Goal: Check status: Check status

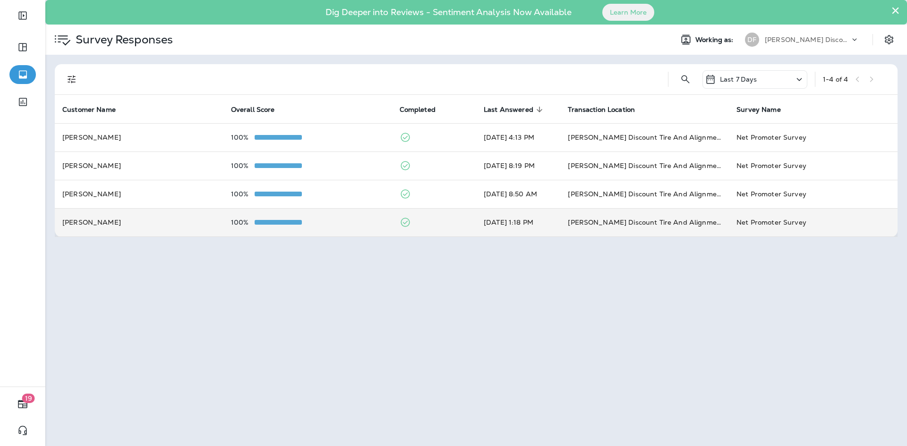
click at [622, 220] on td "[PERSON_NAME] Discount Tire And Alignment - [GEOGRAPHIC_DATA] ([STREET_ADDRESS])" at bounding box center [644, 222] width 169 height 28
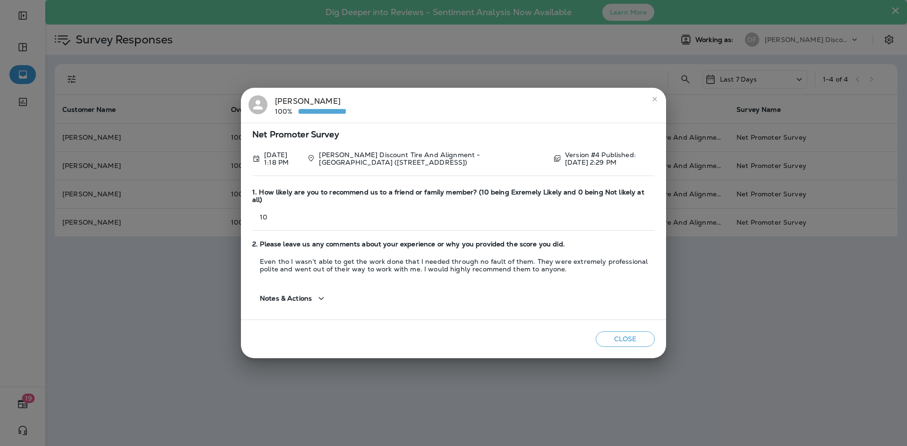
click at [653, 101] on icon "close" at bounding box center [655, 99] width 8 height 8
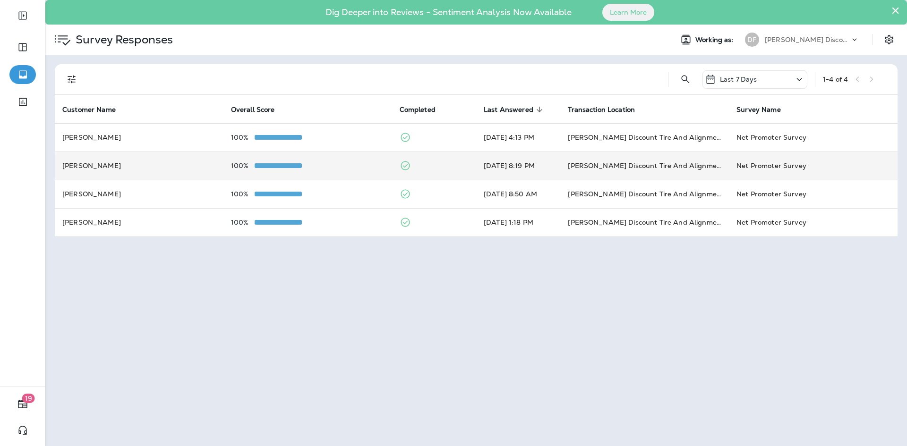
click at [607, 177] on td "[PERSON_NAME] Discount Tire And Alignment - [GEOGRAPHIC_DATA] ([STREET_ADDRESS])" at bounding box center [644, 166] width 169 height 28
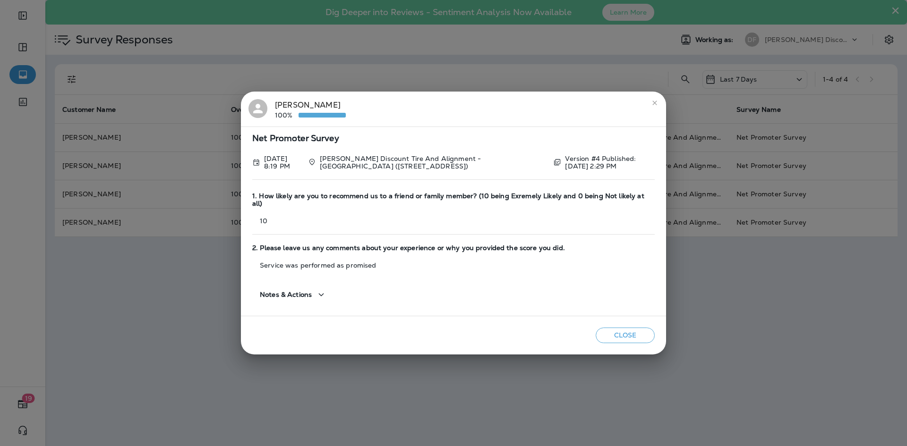
click at [655, 107] on icon "close" at bounding box center [655, 103] width 8 height 8
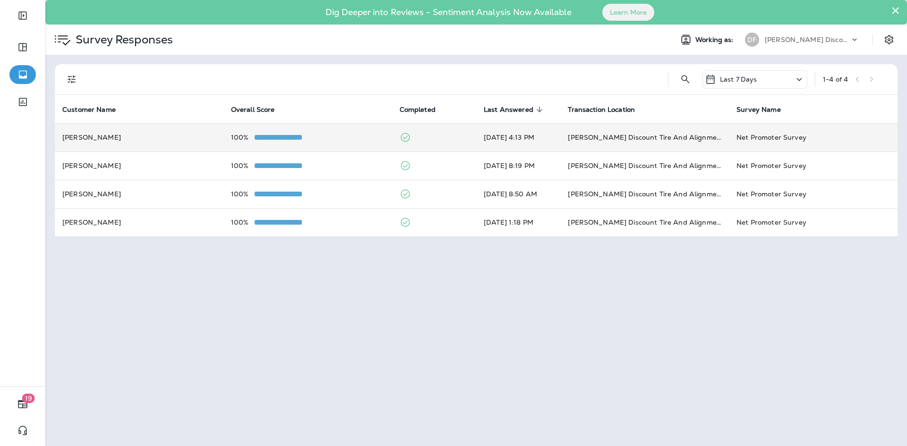
click at [592, 132] on td "[PERSON_NAME] Discount Tire And Alignment - [GEOGRAPHIC_DATA] ([STREET_ADDRESS])" at bounding box center [644, 137] width 169 height 28
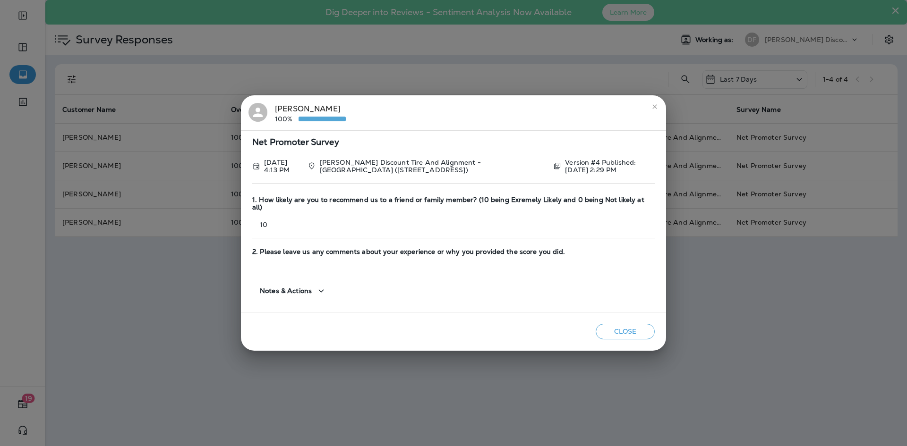
click at [656, 111] on icon "close" at bounding box center [655, 107] width 8 height 8
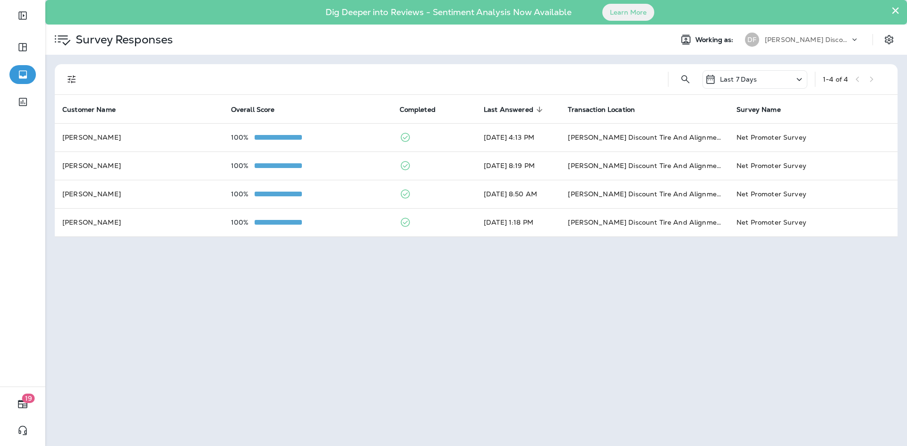
click at [734, 78] on p "Last 7 Days" at bounding box center [738, 80] width 37 height 8
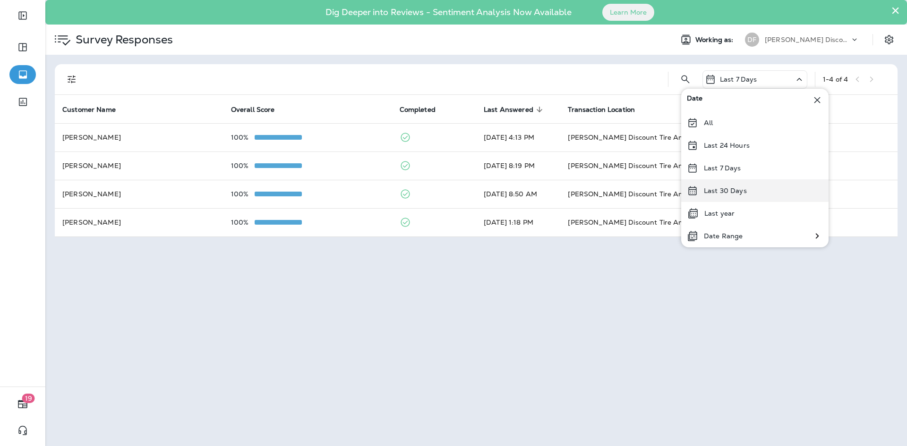
click at [732, 186] on div "Last 30 Days" at bounding box center [754, 191] width 147 height 23
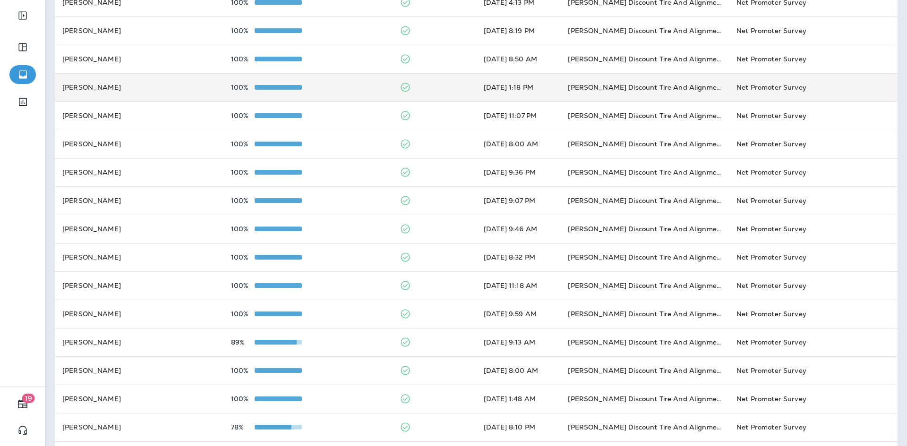
scroll to position [142, 0]
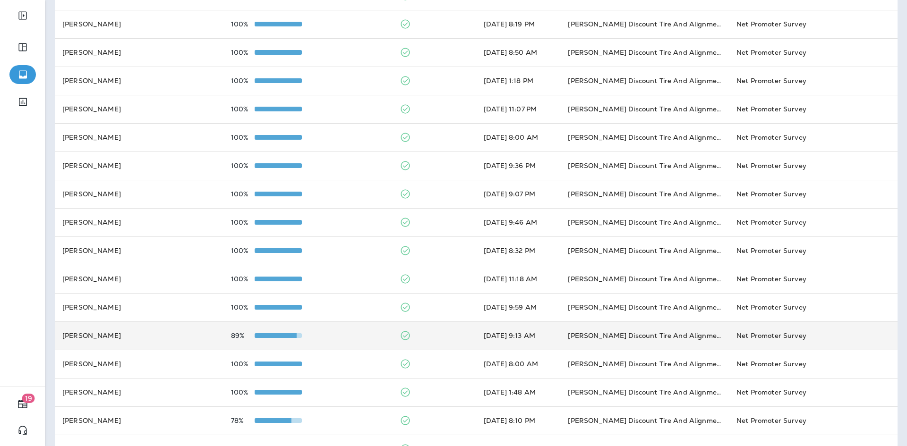
click at [547, 342] on td "[DATE] 9:13 AM" at bounding box center [518, 336] width 84 height 28
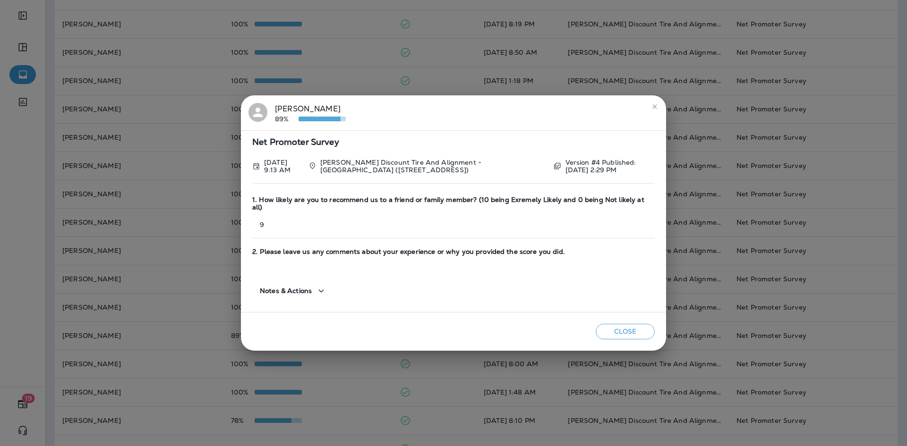
click at [659, 114] on button "close" at bounding box center [654, 106] width 15 height 15
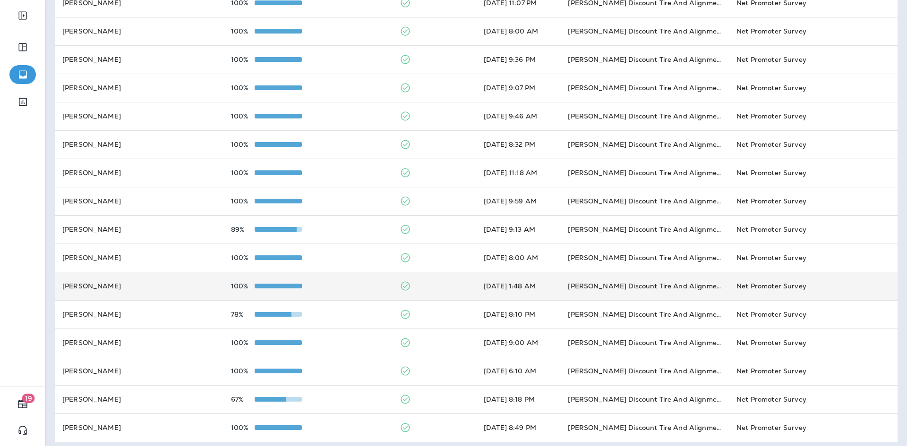
scroll to position [254, 0]
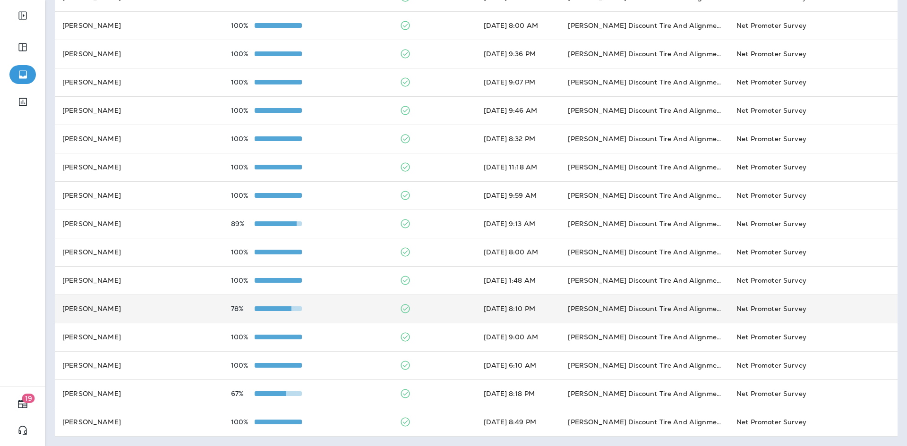
click at [582, 315] on td "[PERSON_NAME] Discount Tire And Alignment - [GEOGRAPHIC_DATA] ([STREET_ADDRESS])" at bounding box center [644, 309] width 169 height 28
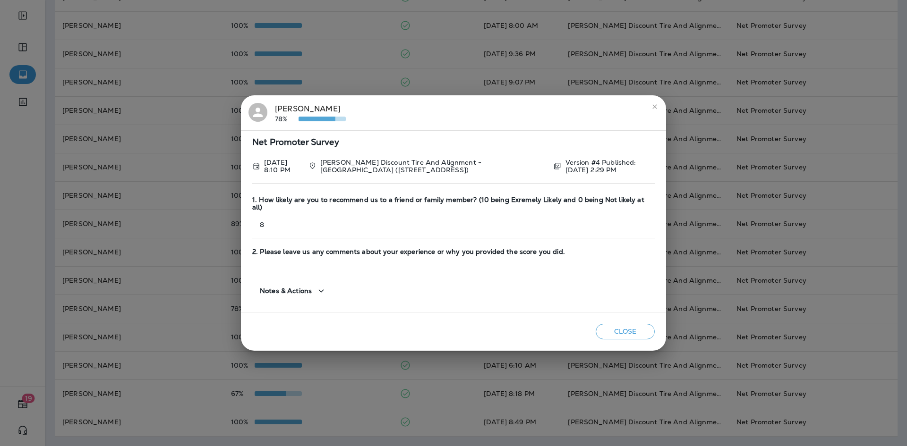
click at [656, 111] on icon "close" at bounding box center [655, 107] width 8 height 8
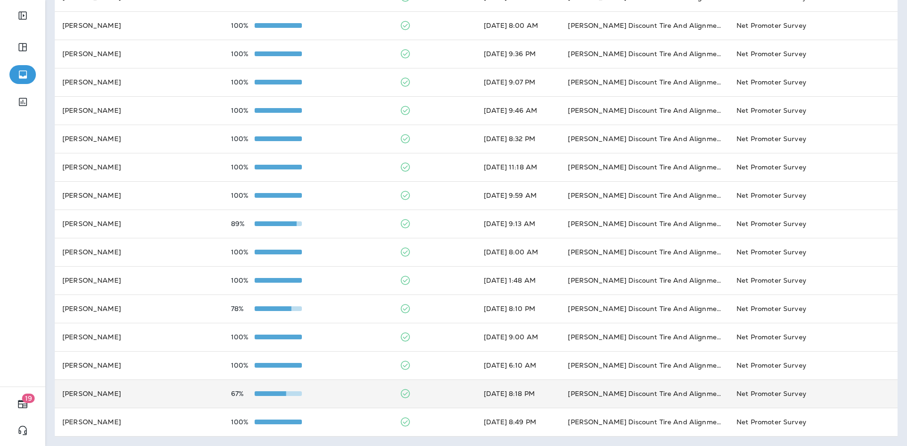
click at [609, 394] on td "[PERSON_NAME] Discount Tire And Alignment - [GEOGRAPHIC_DATA] ([STREET_ADDRESS])" at bounding box center [644, 394] width 169 height 28
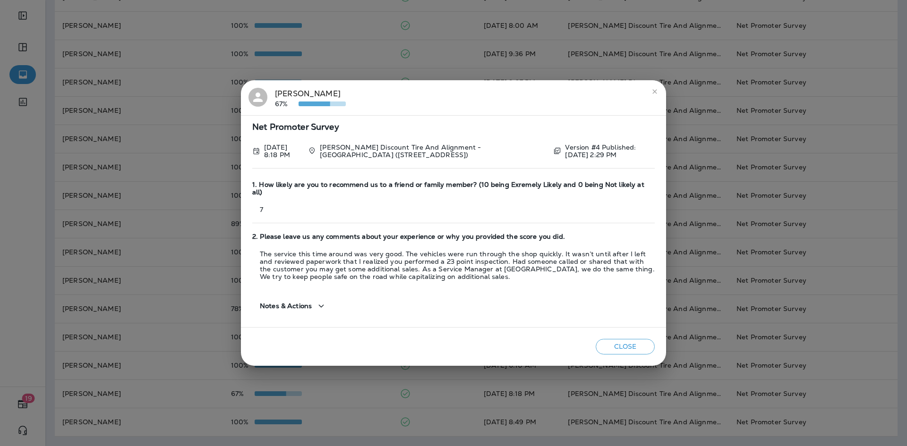
click at [651, 97] on button "close" at bounding box center [654, 91] width 15 height 15
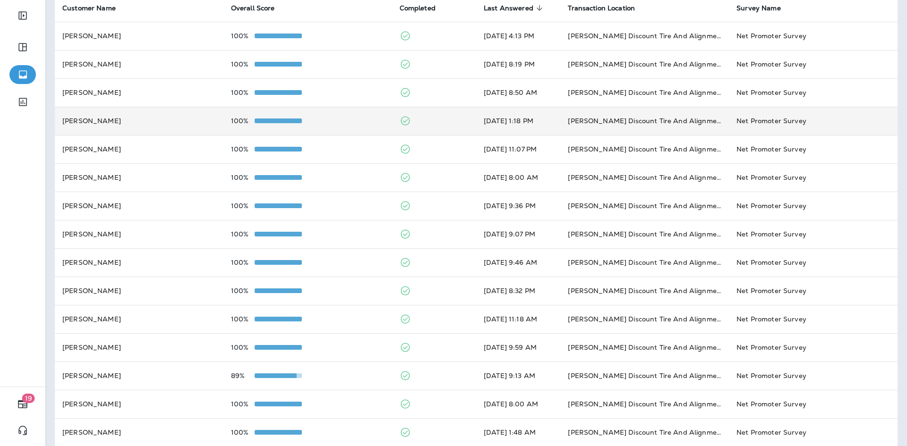
scroll to position [0, 0]
